Goal: Task Accomplishment & Management: Use online tool/utility

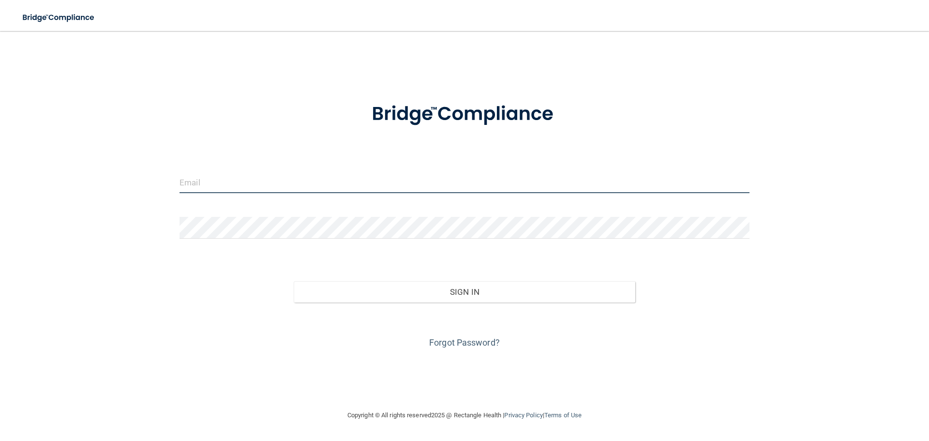
type input "invisaligncoordinator@nealsmiles.com"
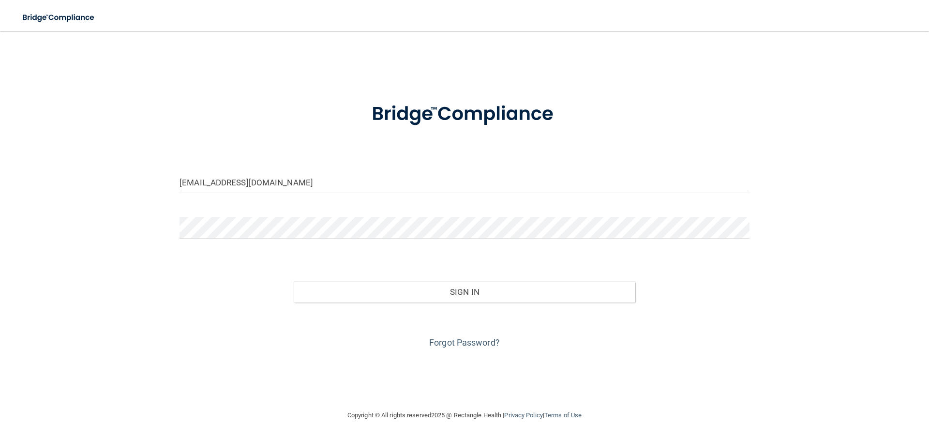
click at [209, 296] on div "Sign In" at bounding box center [464, 282] width 584 height 41
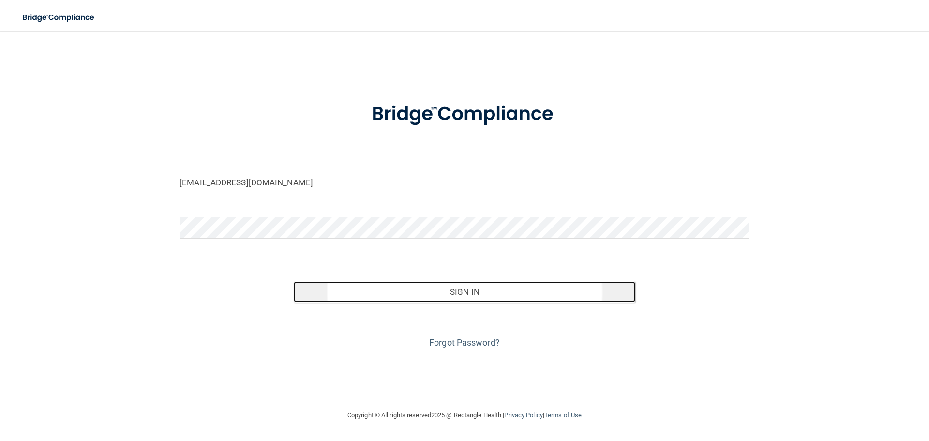
click at [478, 291] on button "Sign In" at bounding box center [465, 291] width 342 height 21
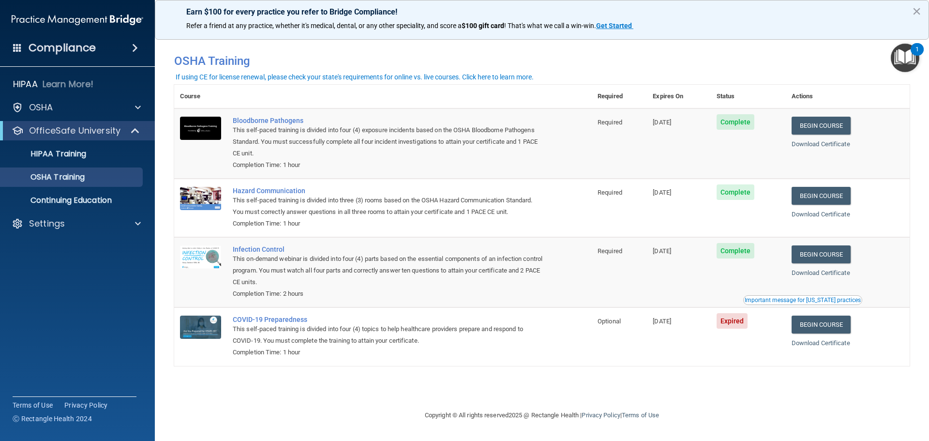
drag, startPoint x: 286, startPoint y: 5, endPoint x: 678, endPoint y: 14, distance: 392.0
click at [678, 14] on p "Earn $100 for every practice you refer to Bridge Compliance!" at bounding box center [541, 11] width 711 height 9
